Goal: Find specific fact: Find contact information

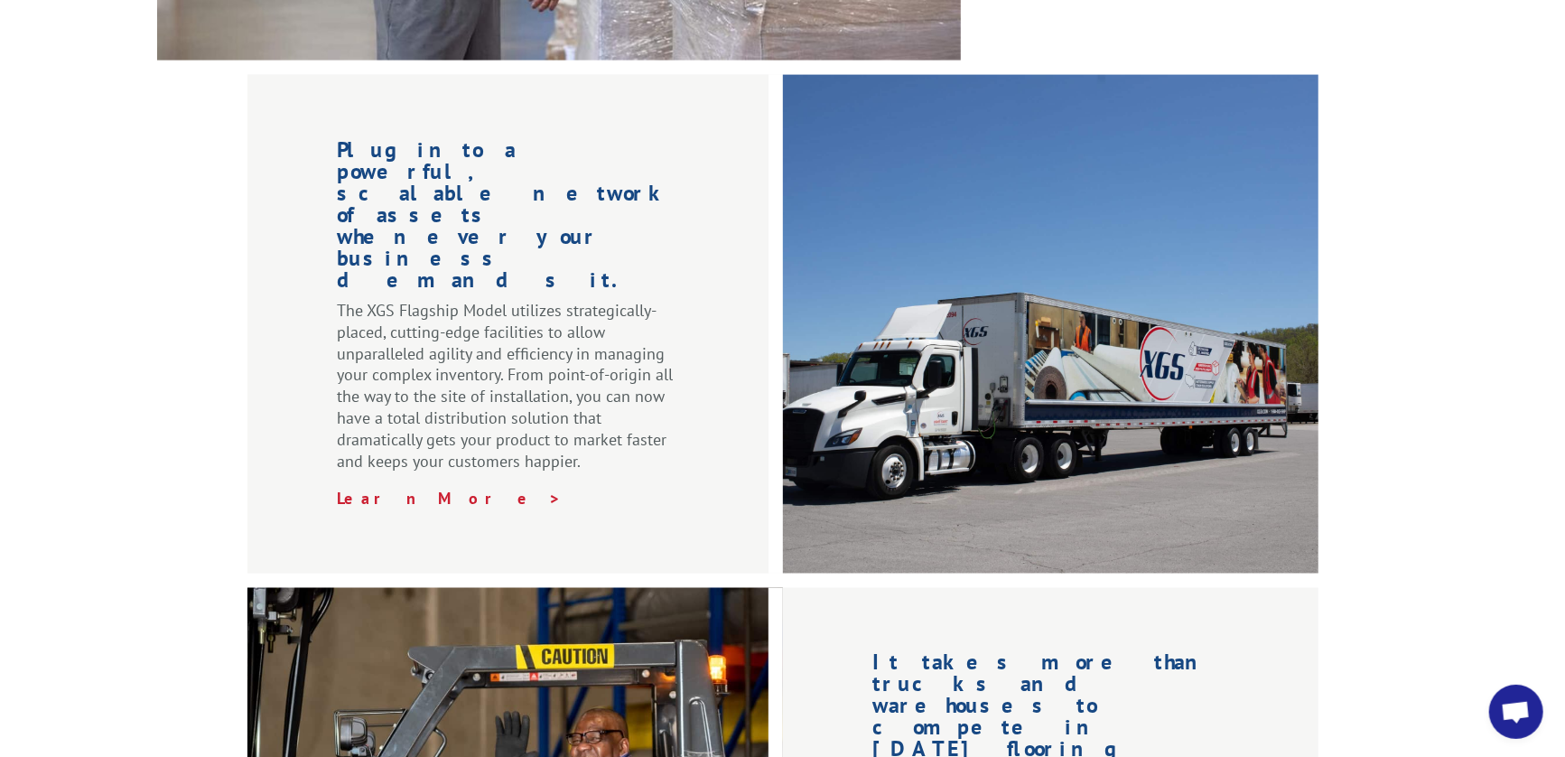
scroll to position [2816, 0]
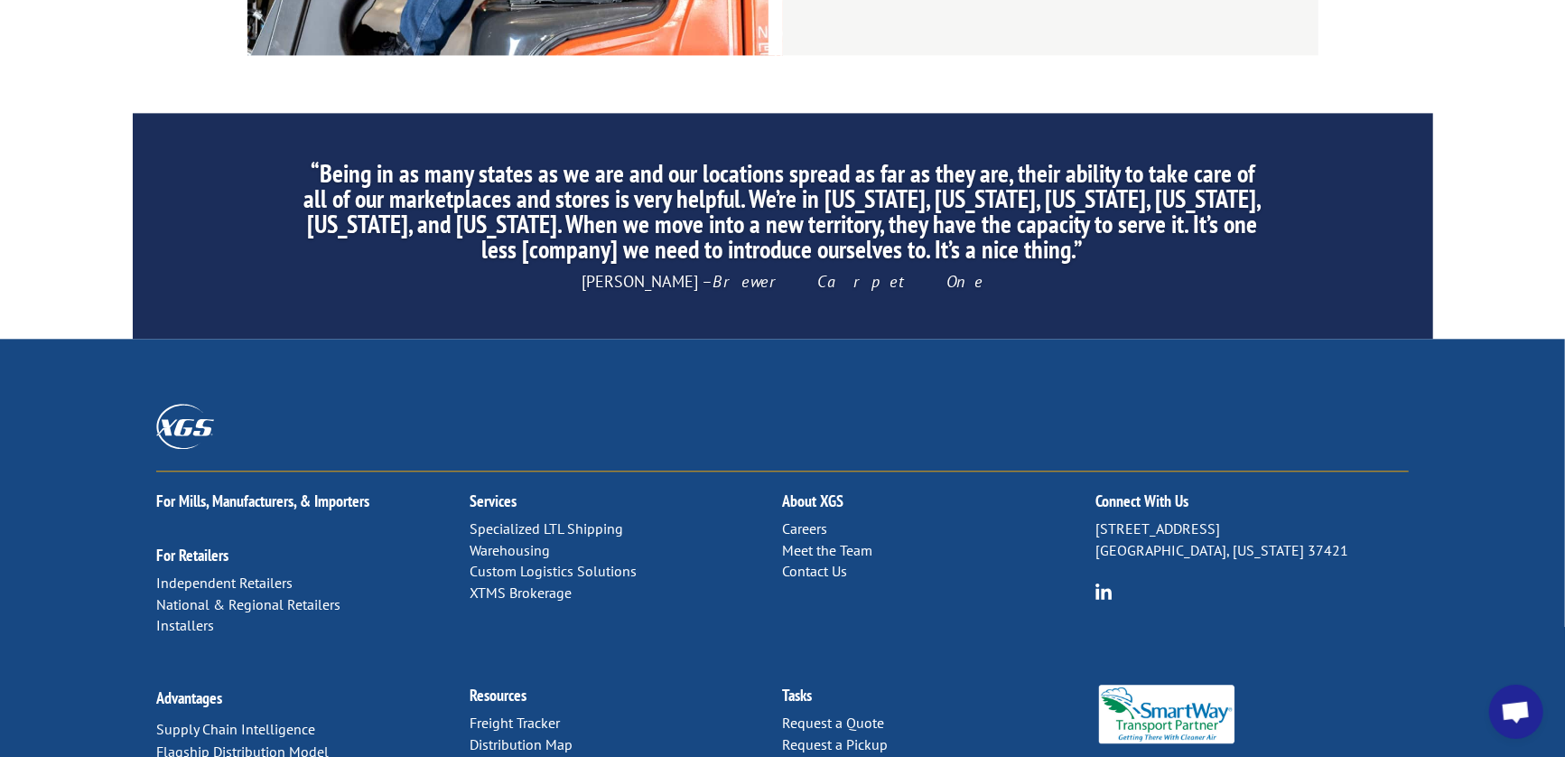
click at [537, 735] on link "Distribution Map" at bounding box center [521, 744] width 103 height 18
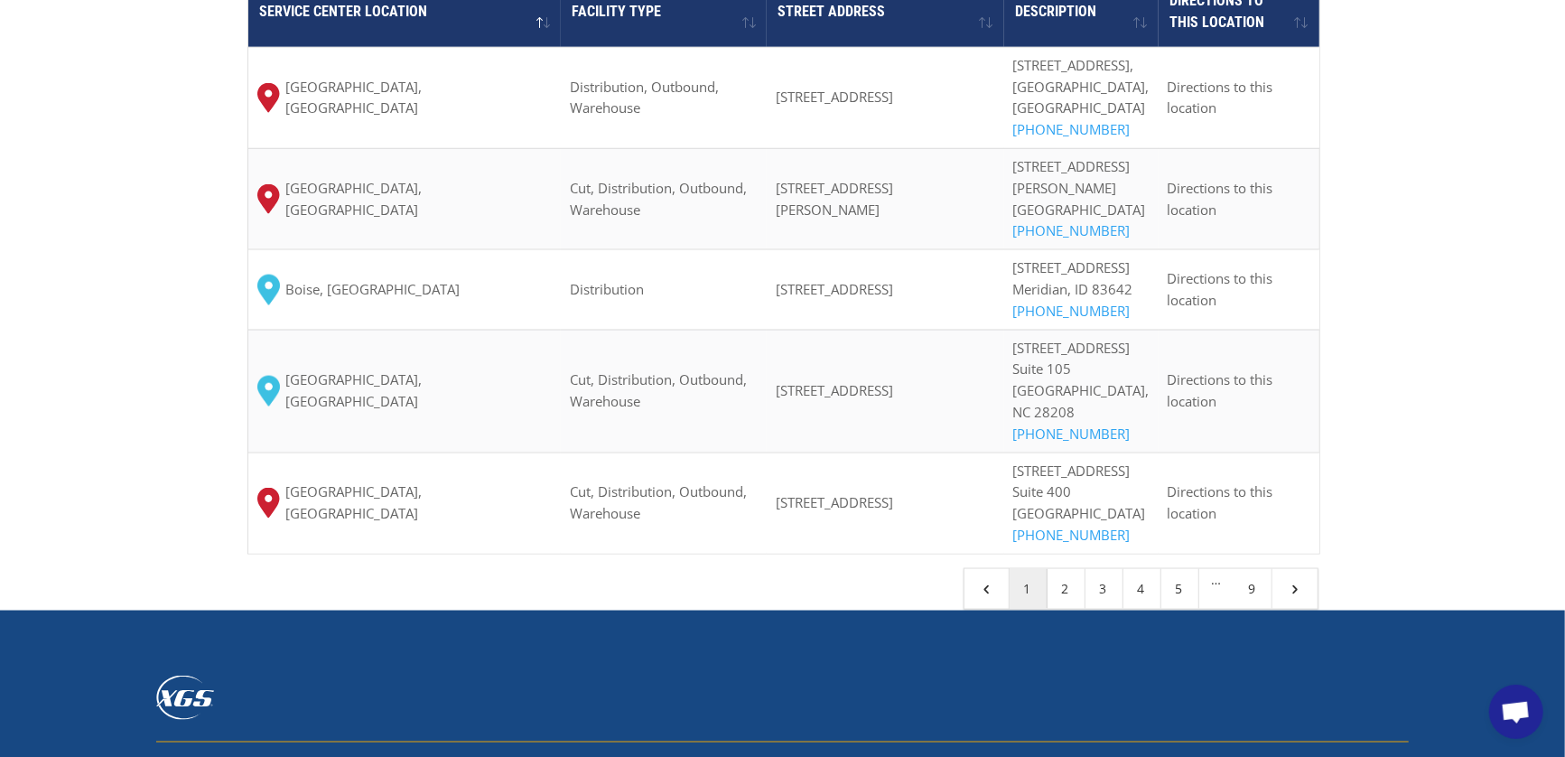
scroll to position [1605, 0]
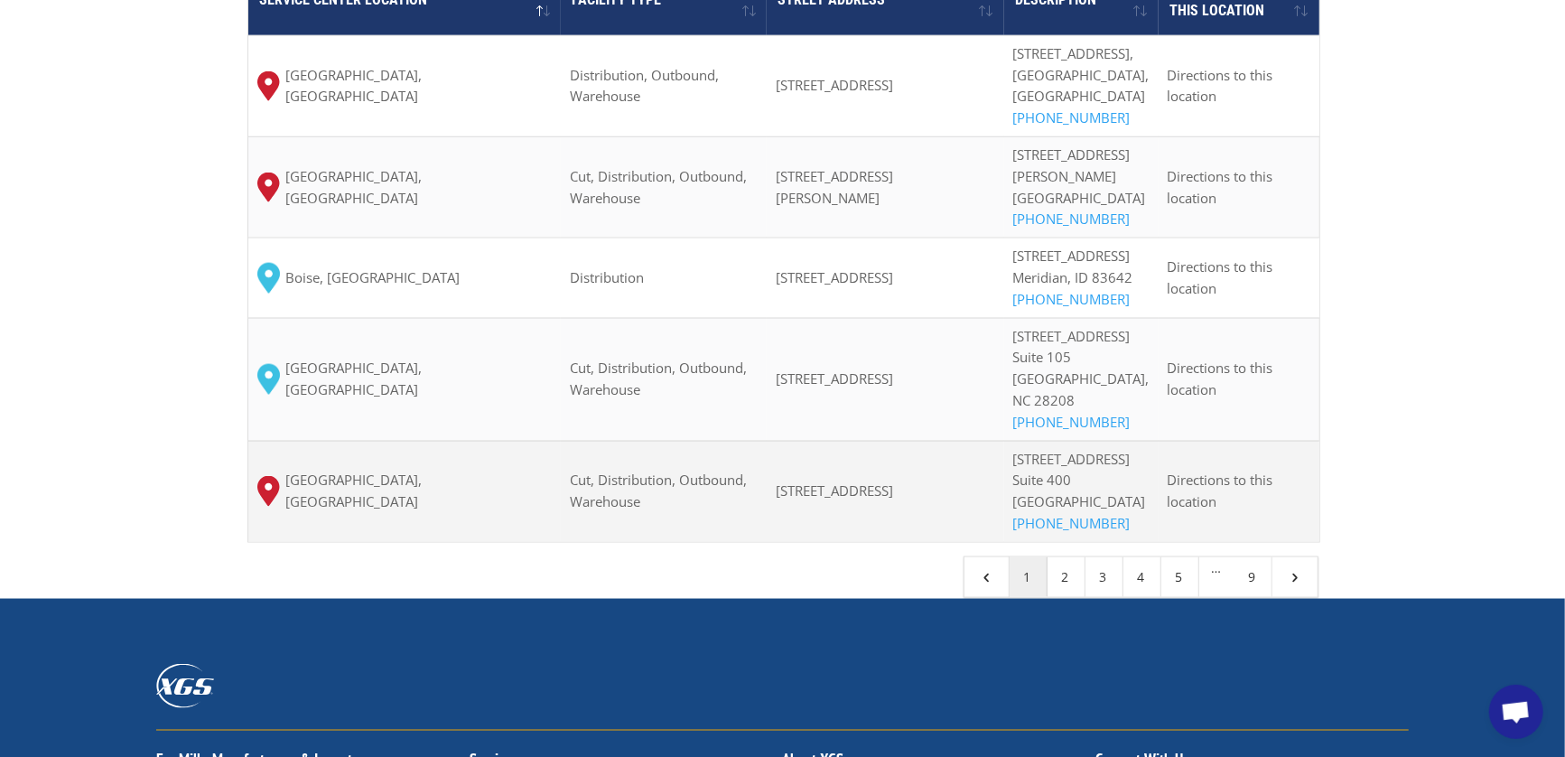
click at [1025, 474] on td "10601 Seymour Avenue Suite 400 Franklin Park, IL 60131 (708) 331-2989" at bounding box center [1081, 491] width 154 height 101
drag, startPoint x: 1030, startPoint y: 476, endPoint x: 1123, endPoint y: 563, distance: 127.2
click at [1123, 542] on td "10601 Seymour Avenue Suite 400 Franklin Park, IL 60131 (708) 331-2989" at bounding box center [1081, 491] width 154 height 101
copy p "10601 Seymour Avenue Suite 400 Franklin Park, IL 60131"
click at [1078, 468] on span "10601 Seymour Avenue" at bounding box center [1071, 459] width 117 height 18
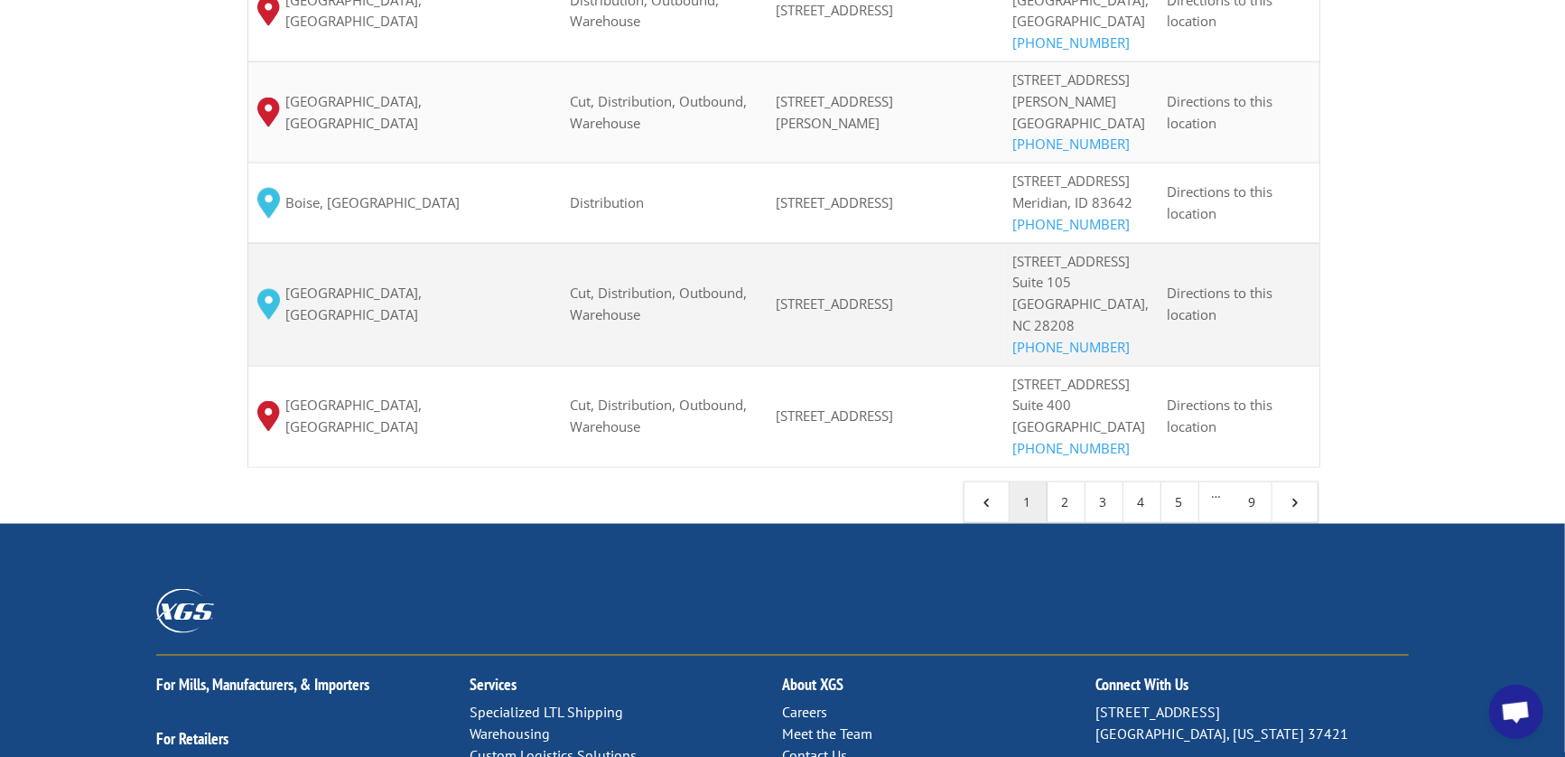
scroll to position [1907, 0]
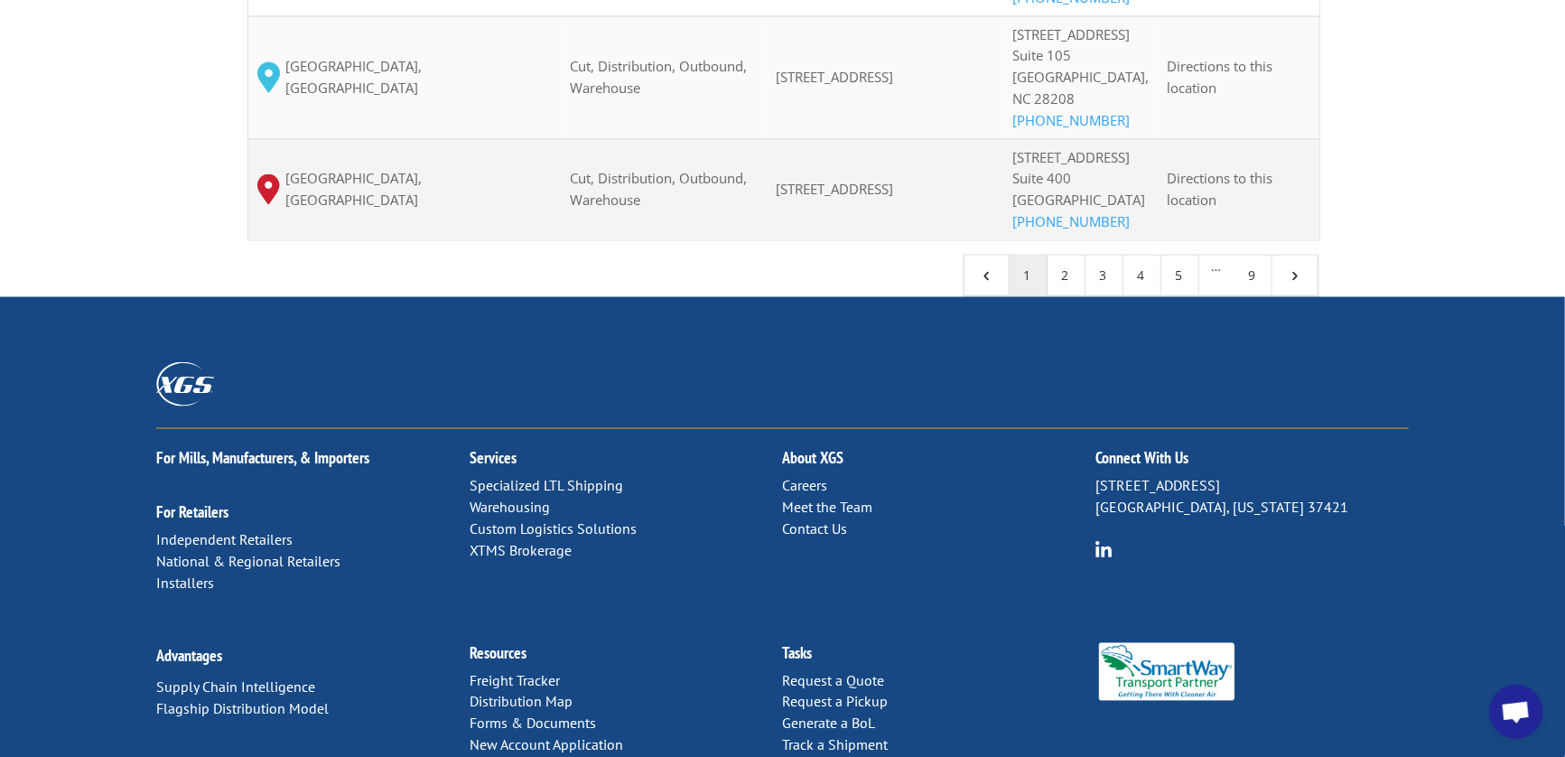
drag, startPoint x: 1033, startPoint y: 174, endPoint x: 1116, endPoint y: 257, distance: 116.9
click at [1116, 233] on p "10601 Seymour Avenue Suite 400 Franklin Park, IL 60131 (708) 331-2989" at bounding box center [1081, 190] width 136 height 86
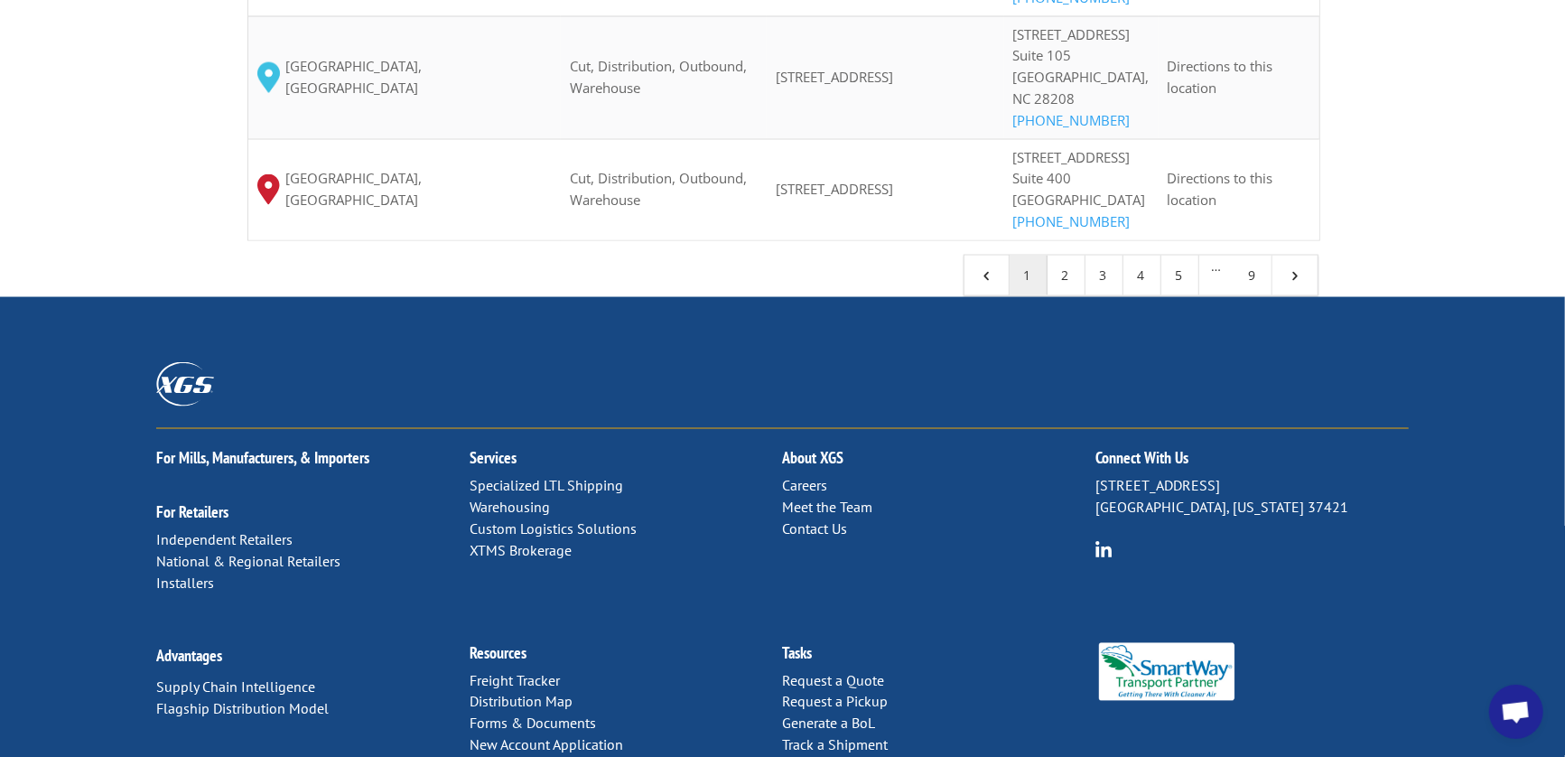
scroll to position [0, 0]
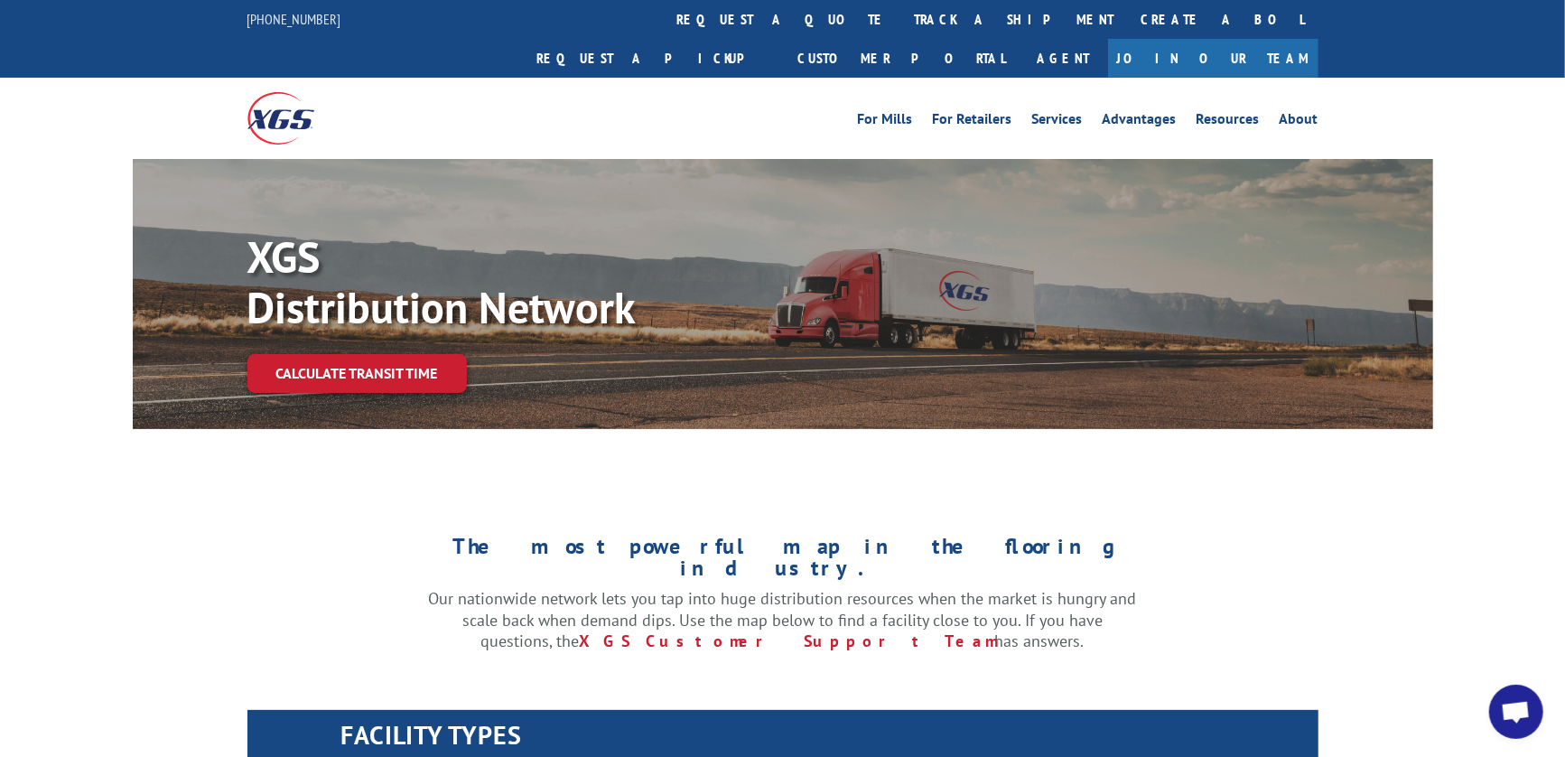
copy p "10601 Seymour Avenue Suite 400 Franklin Park, IL 60131"
drag, startPoint x: 262, startPoint y: 531, endPoint x: 396, endPoint y: 462, distance: 150.3
click at [262, 531] on div "The most powerful map in the flooring industry. Our nationwide network lets you…" at bounding box center [783, 620] width 1301 height 285
